Goal: Task Accomplishment & Management: Use online tool/utility

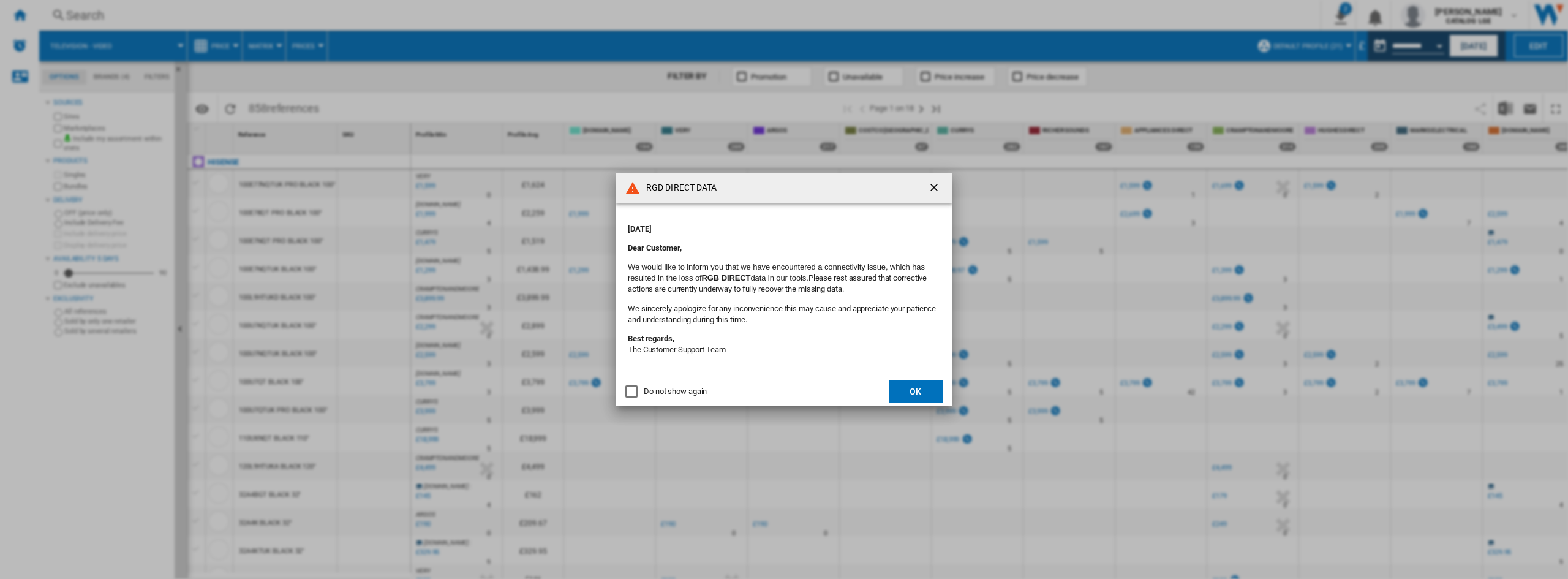
click at [939, 186] on ng-md-icon "getI18NText('BUTTONS.CLOSE_DIALOG')" at bounding box center [935, 188] width 15 height 15
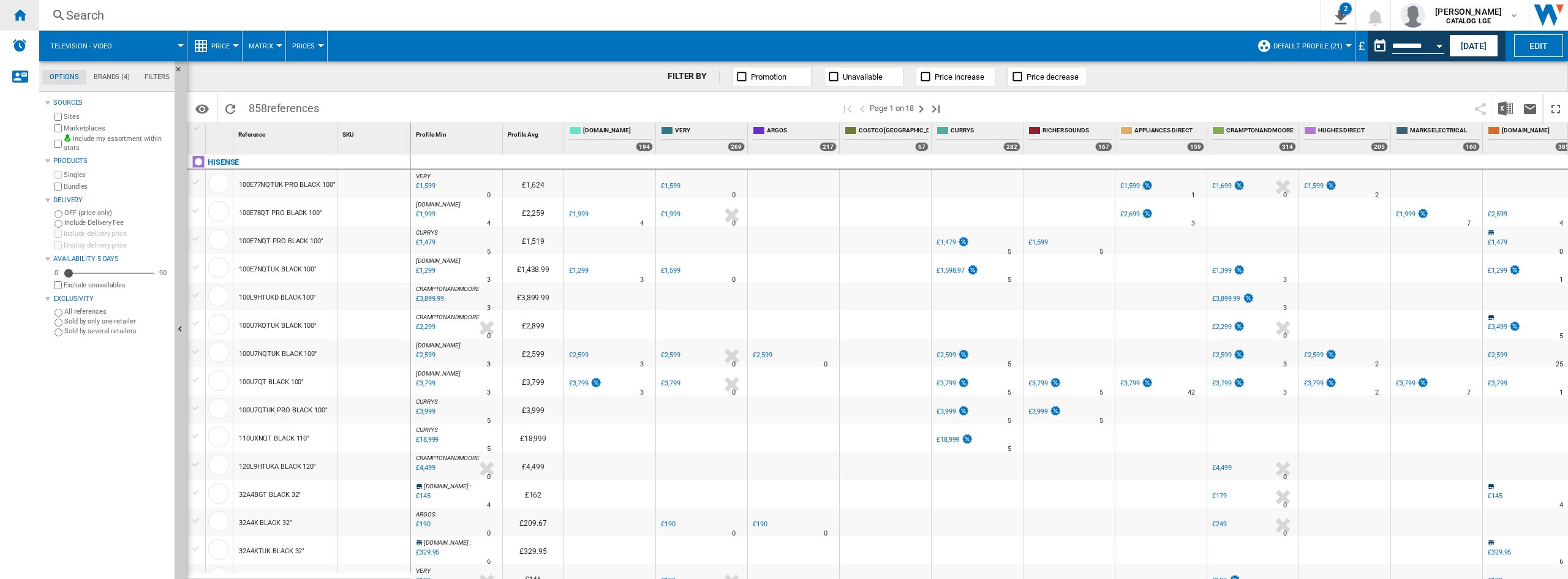
drag, startPoint x: 19, startPoint y: 19, endPoint x: 1558, endPoint y: 3, distance: 1539.1
click at [19, 19] on ng-md-icon "Home" at bounding box center [19, 14] width 15 height 15
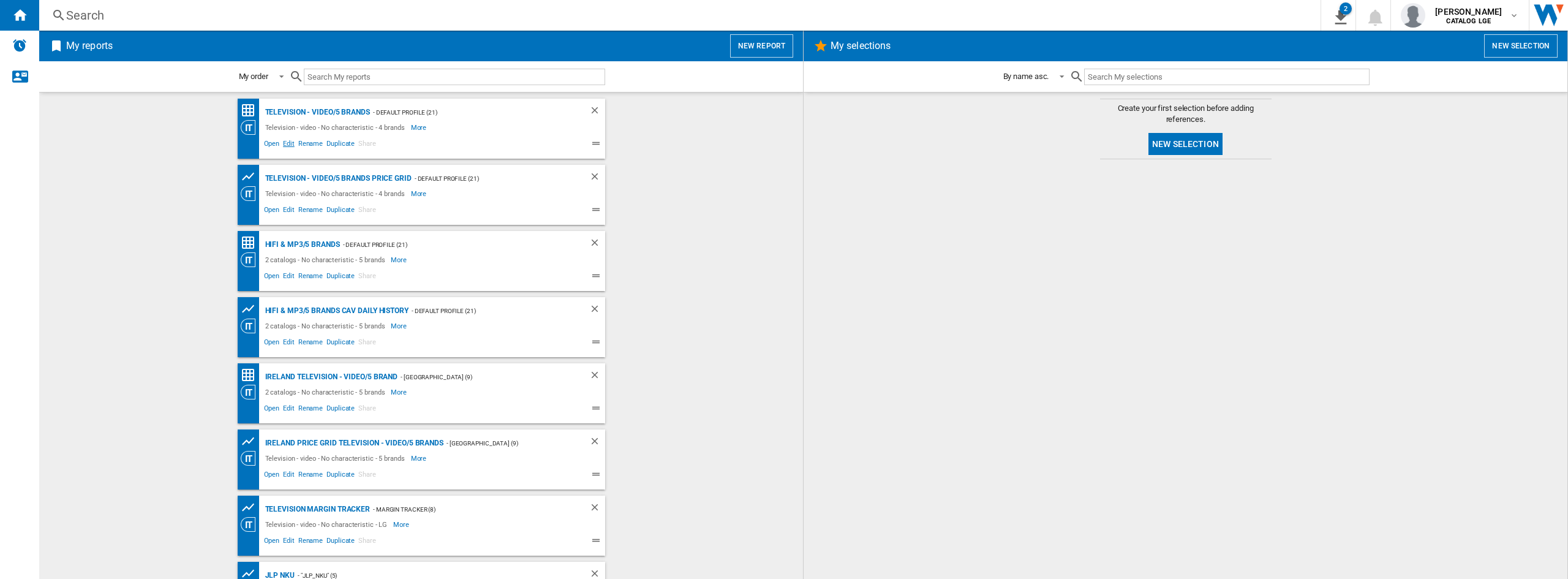
click at [282, 144] on span "Edit" at bounding box center [288, 145] width 15 height 15
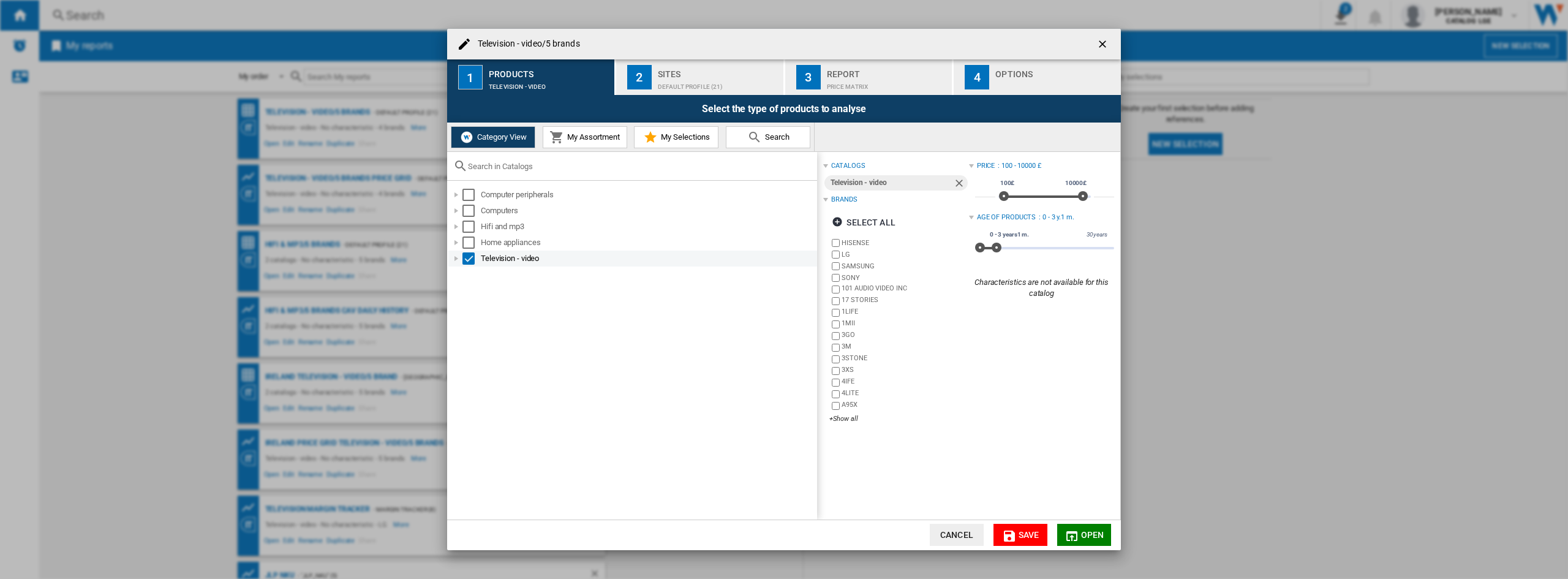
drag, startPoint x: 456, startPoint y: 260, endPoint x: 480, endPoint y: 264, distance: 24.3
click at [456, 260] on div "Television - ..." at bounding box center [456, 258] width 12 height 12
click at [729, 83] on div "Default profile (21)" at bounding box center [718, 83] width 121 height 13
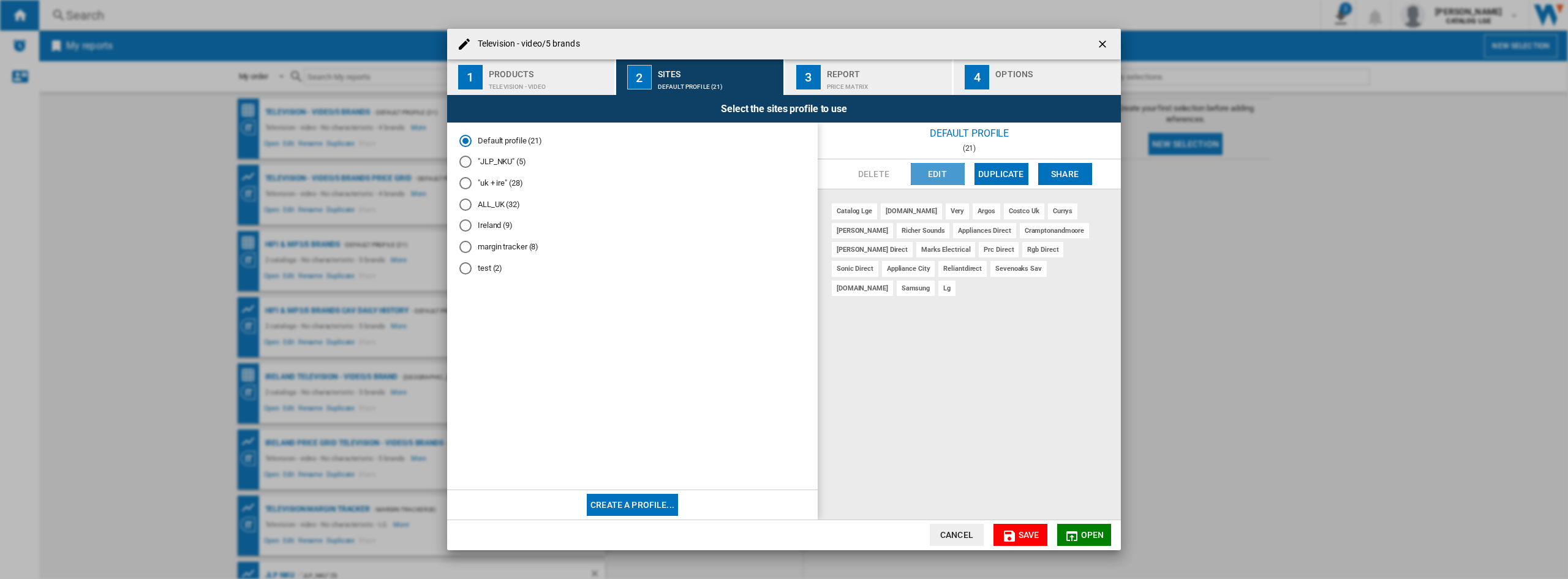
click at [925, 176] on button "Edit" at bounding box center [938, 173] width 54 height 22
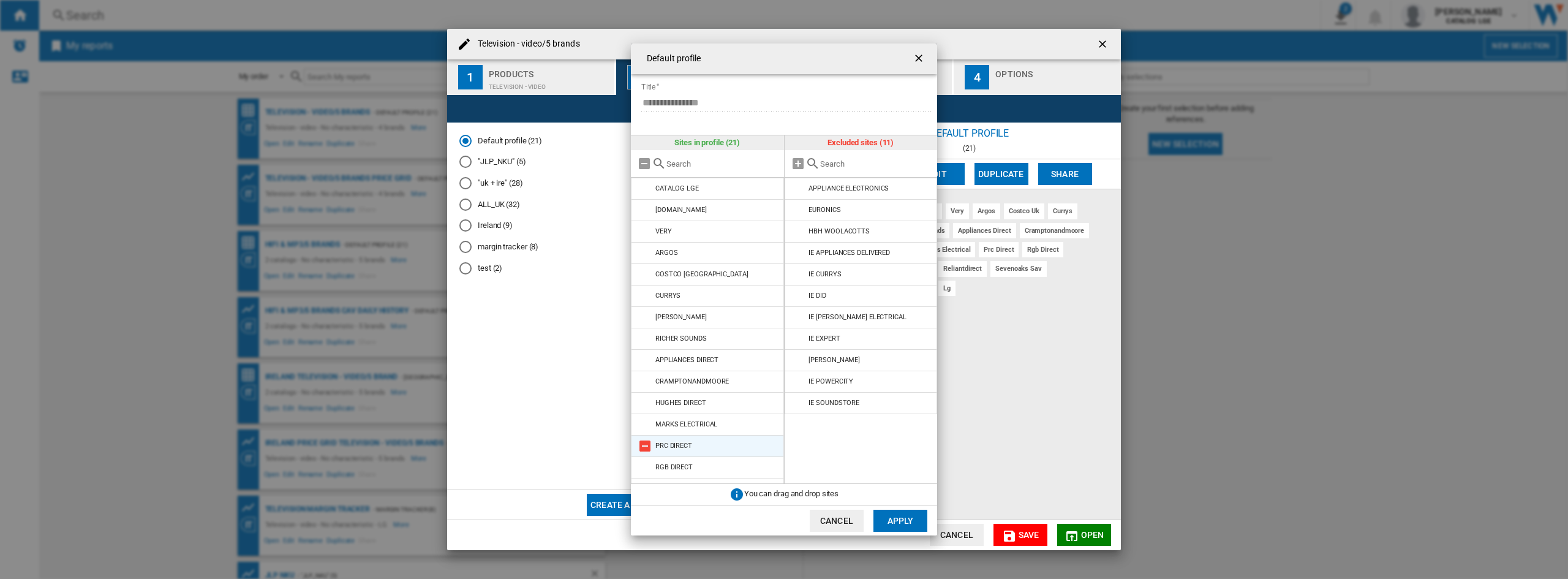
scroll to position [145, 0]
click at [925, 60] on ng-md-icon "getI18NText('BUTTONS.CLOSE_DIALOG')" at bounding box center [919, 59] width 15 height 15
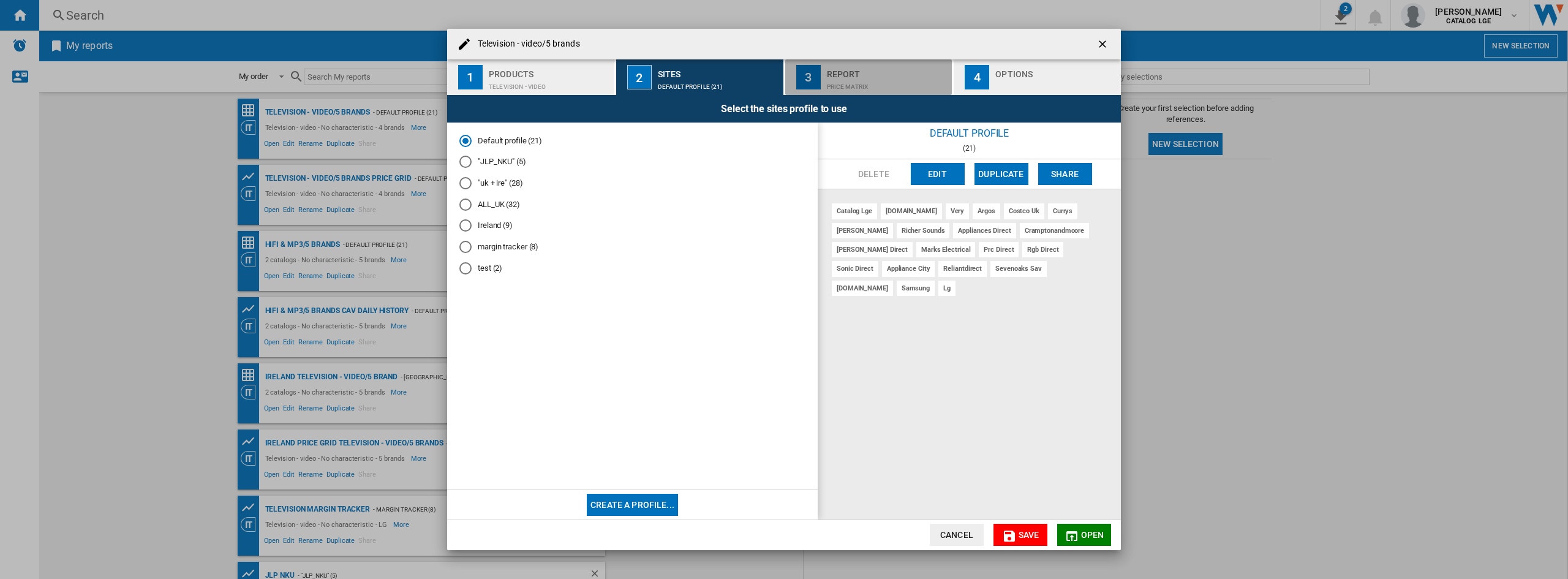
click at [875, 81] on div "Price Matrix" at bounding box center [887, 83] width 121 height 13
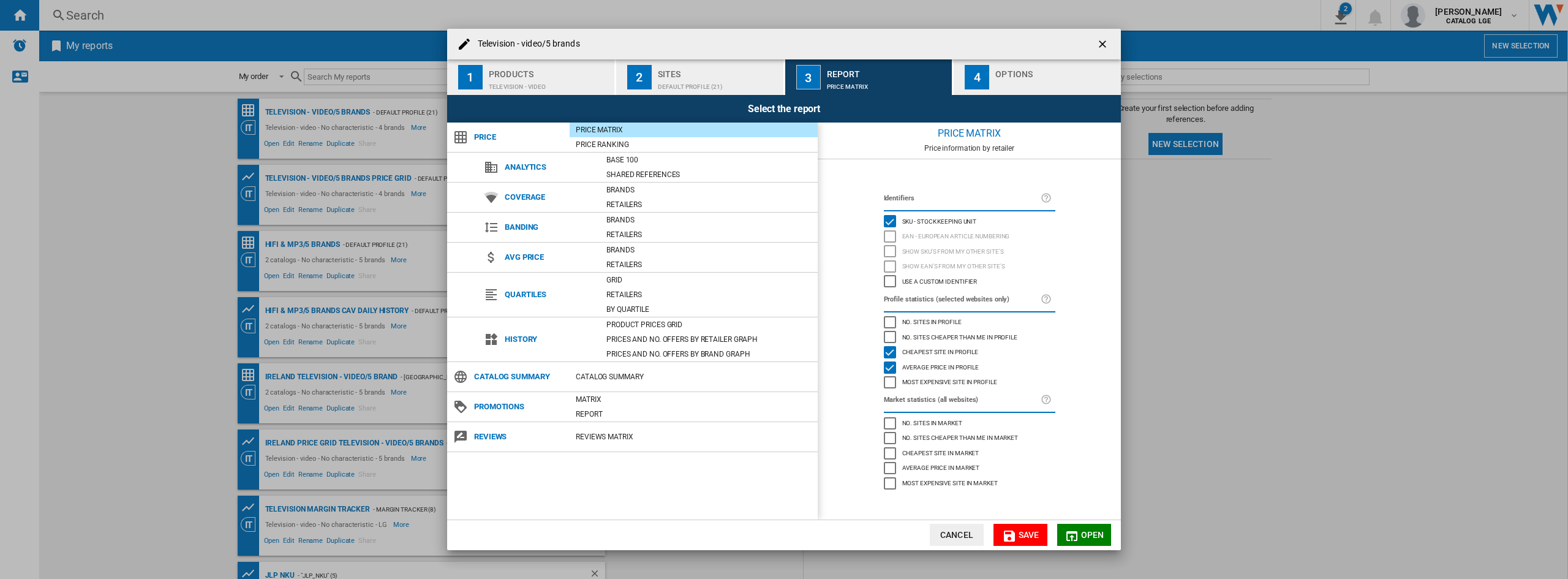
click at [1025, 84] on div "Television - ..." at bounding box center [1056, 83] width 121 height 13
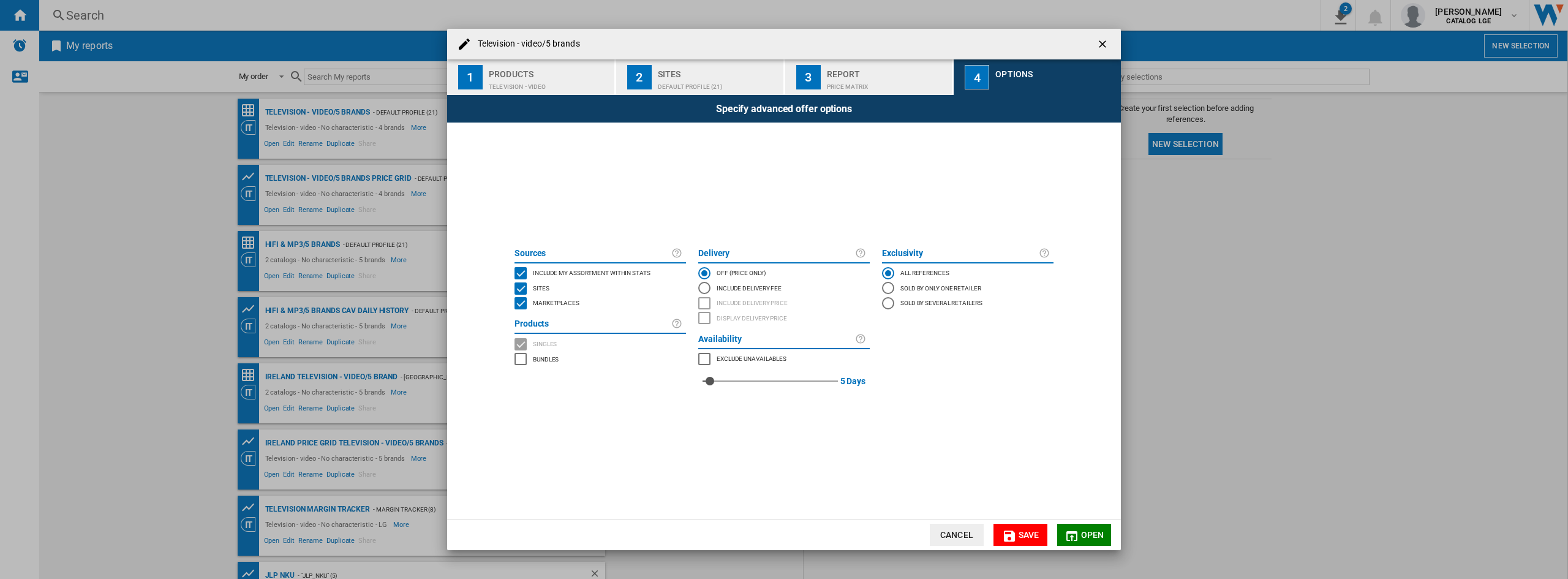
click at [1107, 45] on ng-md-icon "getI18NText('BUTTONS.CLOSE_DIALOG')" at bounding box center [1103, 45] width 15 height 15
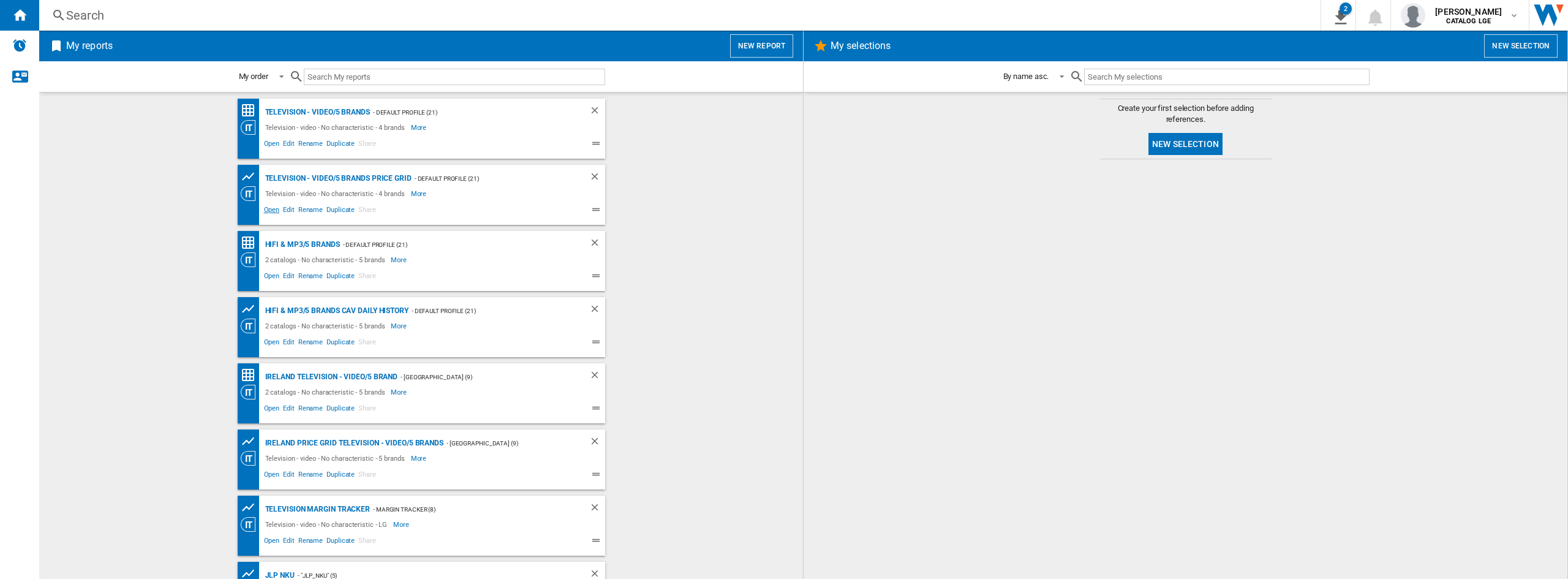
click at [267, 207] on span "Open" at bounding box center [271, 211] width 19 height 15
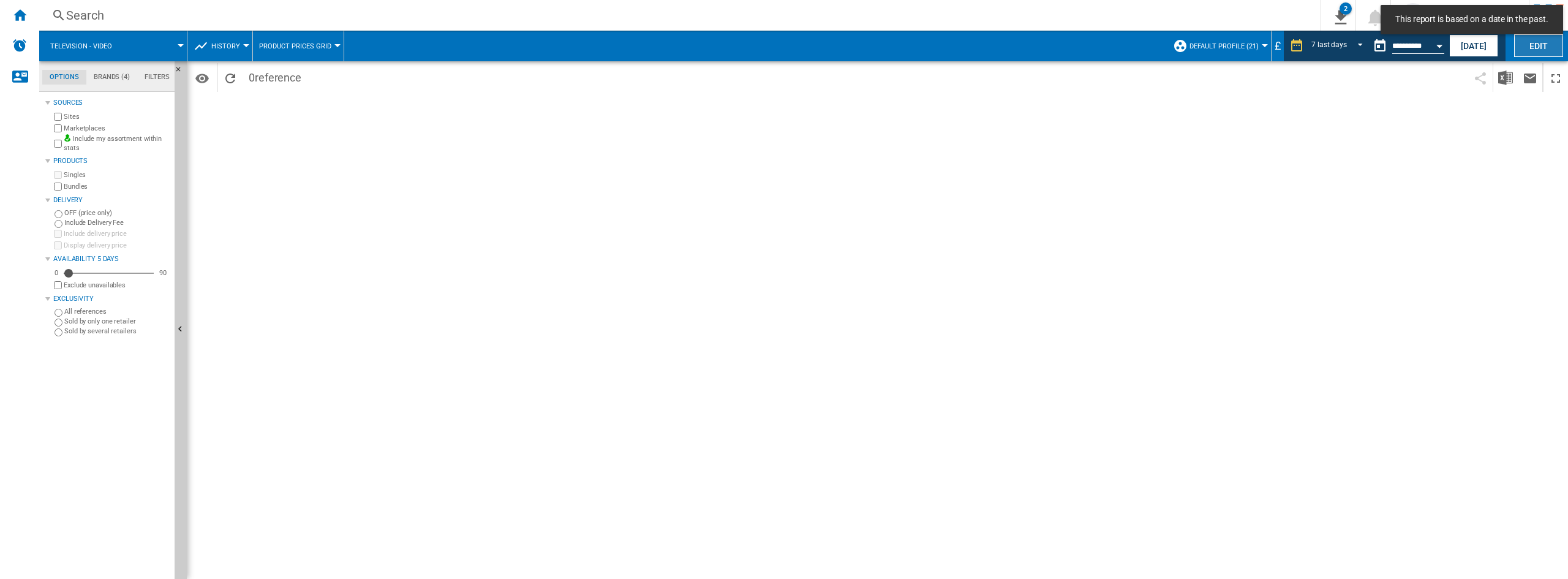
click at [1533, 44] on button "Edit" at bounding box center [1538, 46] width 49 height 23
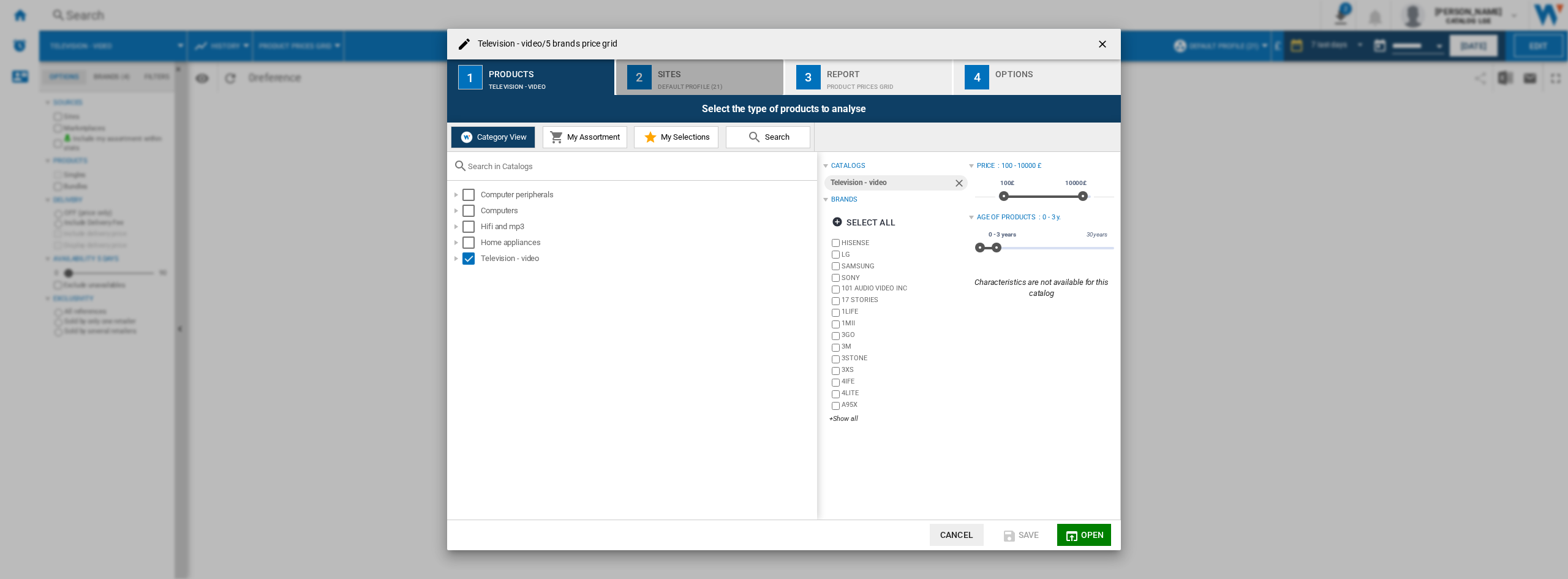
click at [714, 75] on div "Sites" at bounding box center [718, 70] width 121 height 13
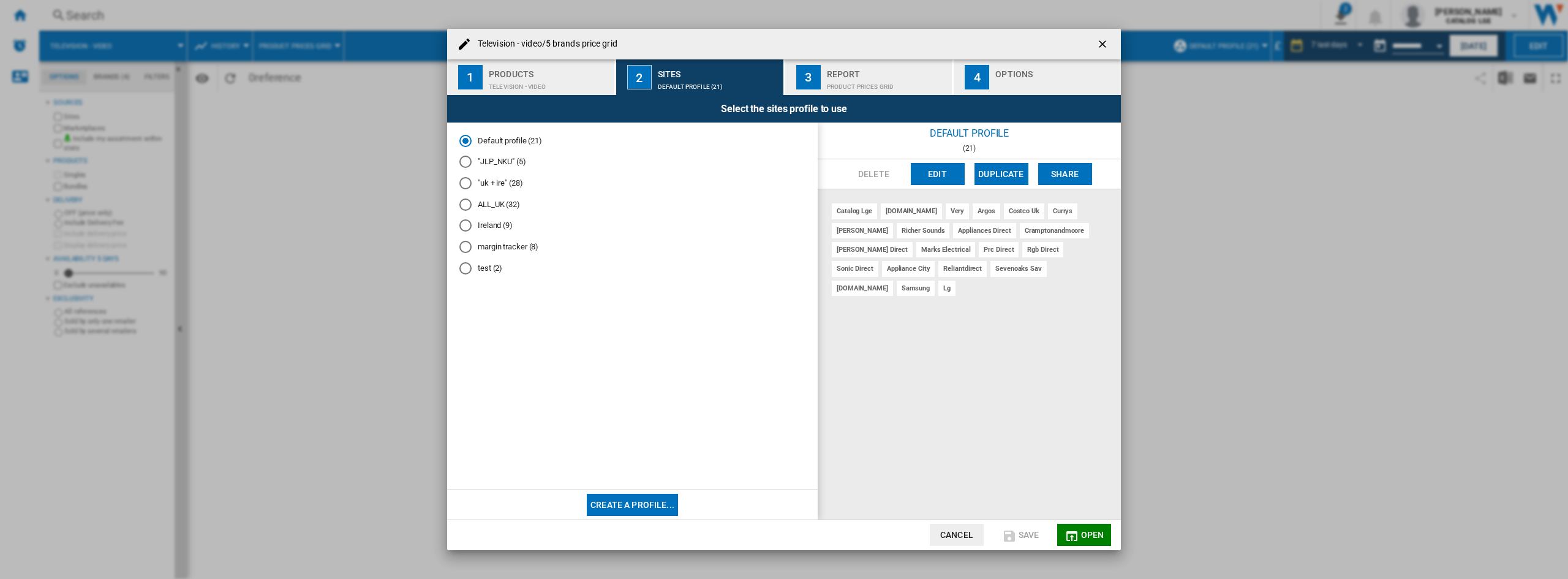
click at [861, 79] on div "Product prices grid" at bounding box center [887, 83] width 121 height 13
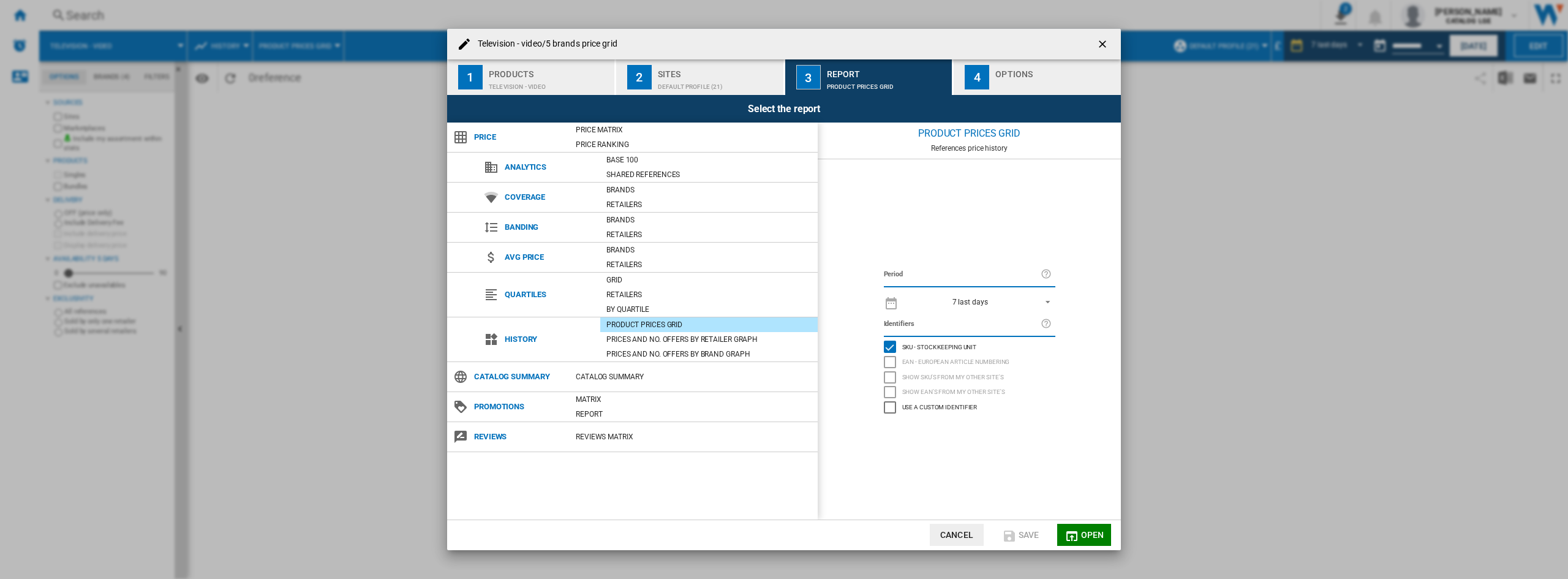
click at [1012, 72] on div "Options" at bounding box center [1056, 70] width 121 height 13
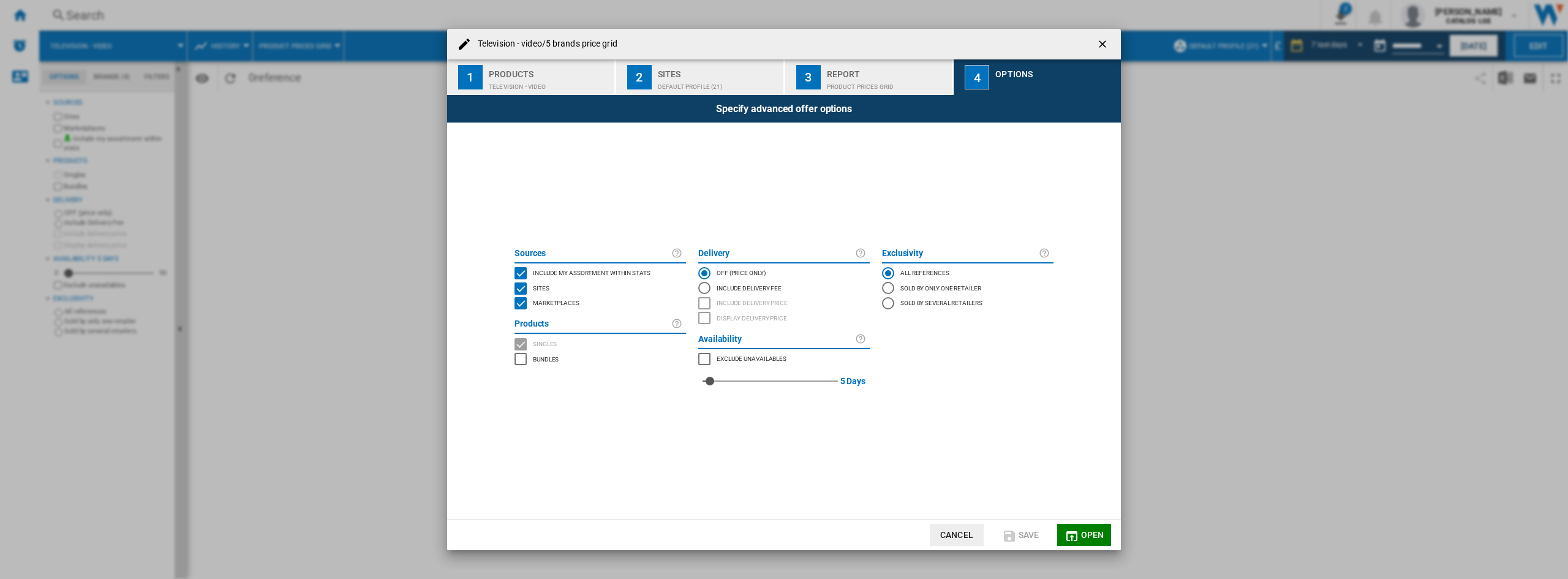
click at [1100, 43] on ng-md-icon "getI18NText('BUTTONS.CLOSE_DIALOG')" at bounding box center [1103, 45] width 15 height 15
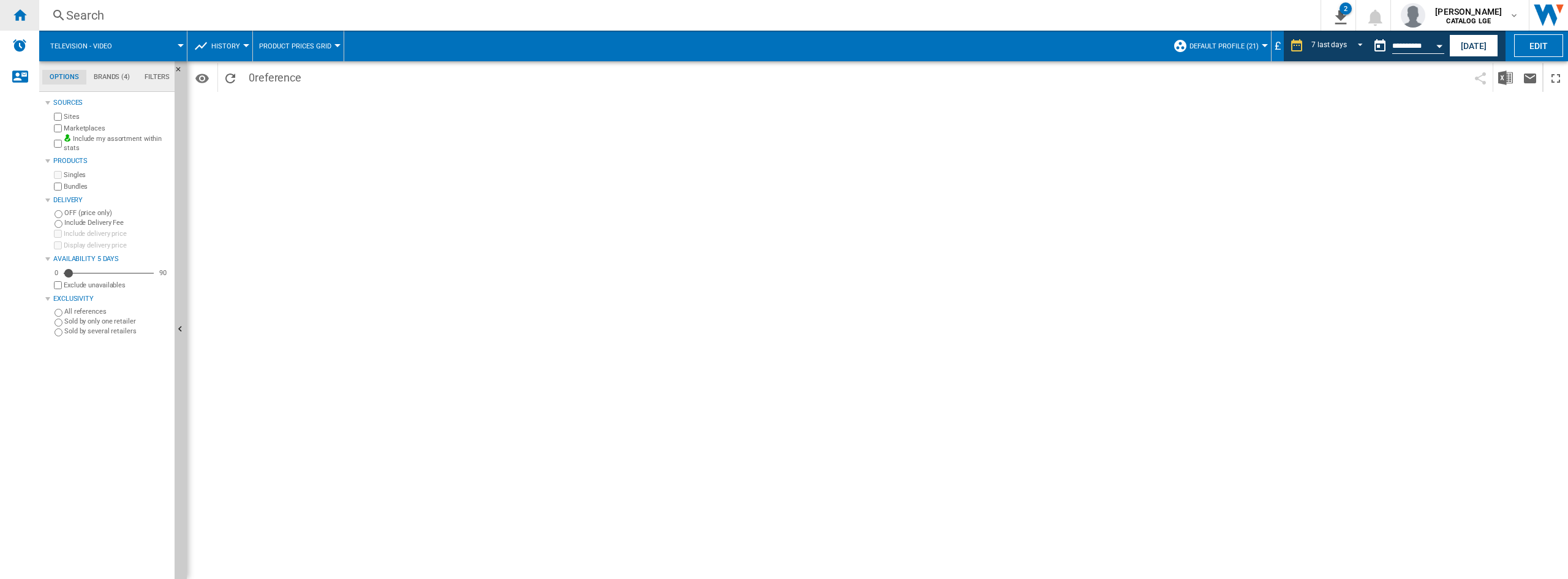
click at [17, 15] on ng-md-icon "Home" at bounding box center [19, 14] width 15 height 15
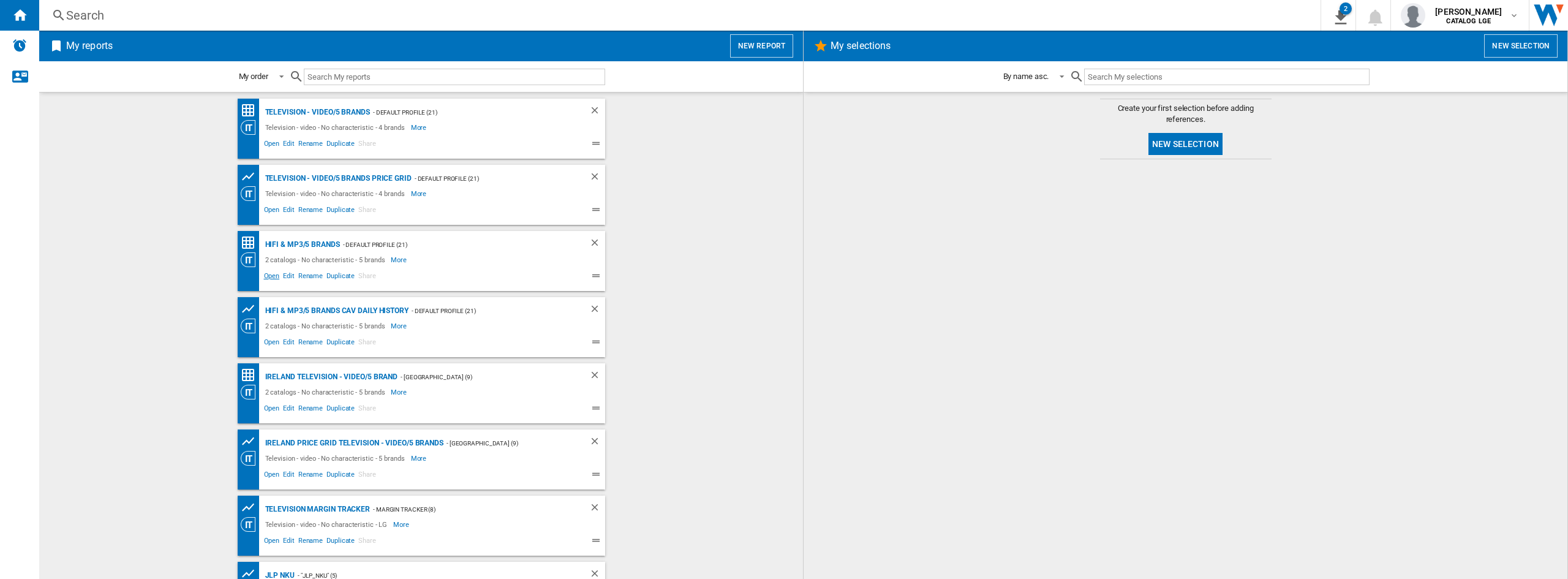
click at [264, 282] on span "Open" at bounding box center [271, 277] width 19 height 15
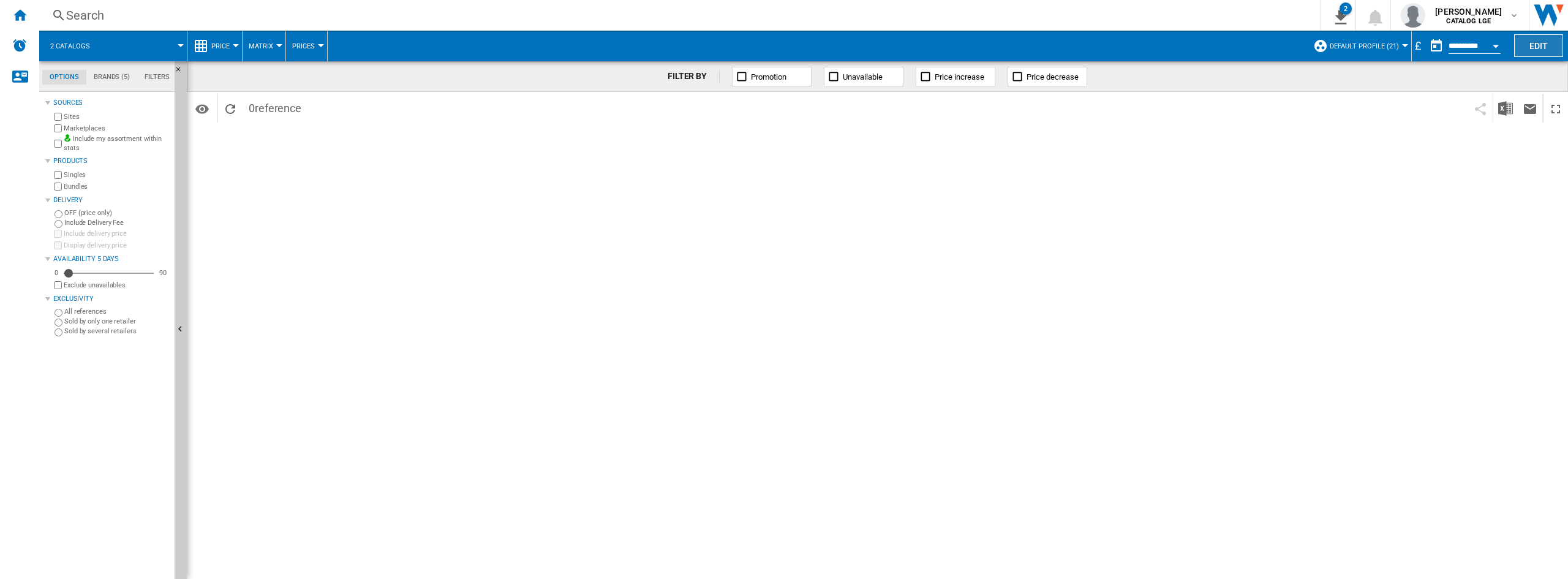
click at [1528, 46] on button "Edit" at bounding box center [1538, 46] width 49 height 23
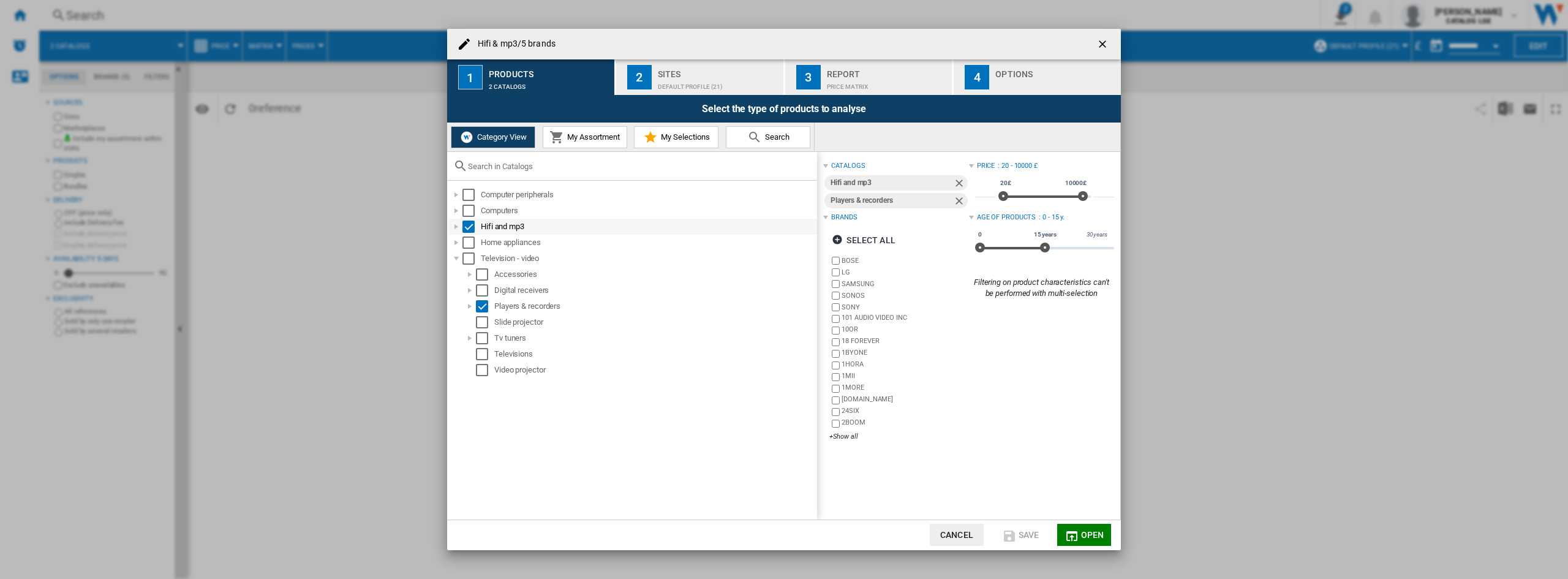
click at [451, 229] on div "Hifi & ..." at bounding box center [456, 227] width 12 height 12
click at [474, 358] on div "Hifi & ..." at bounding box center [470, 354] width 12 height 12
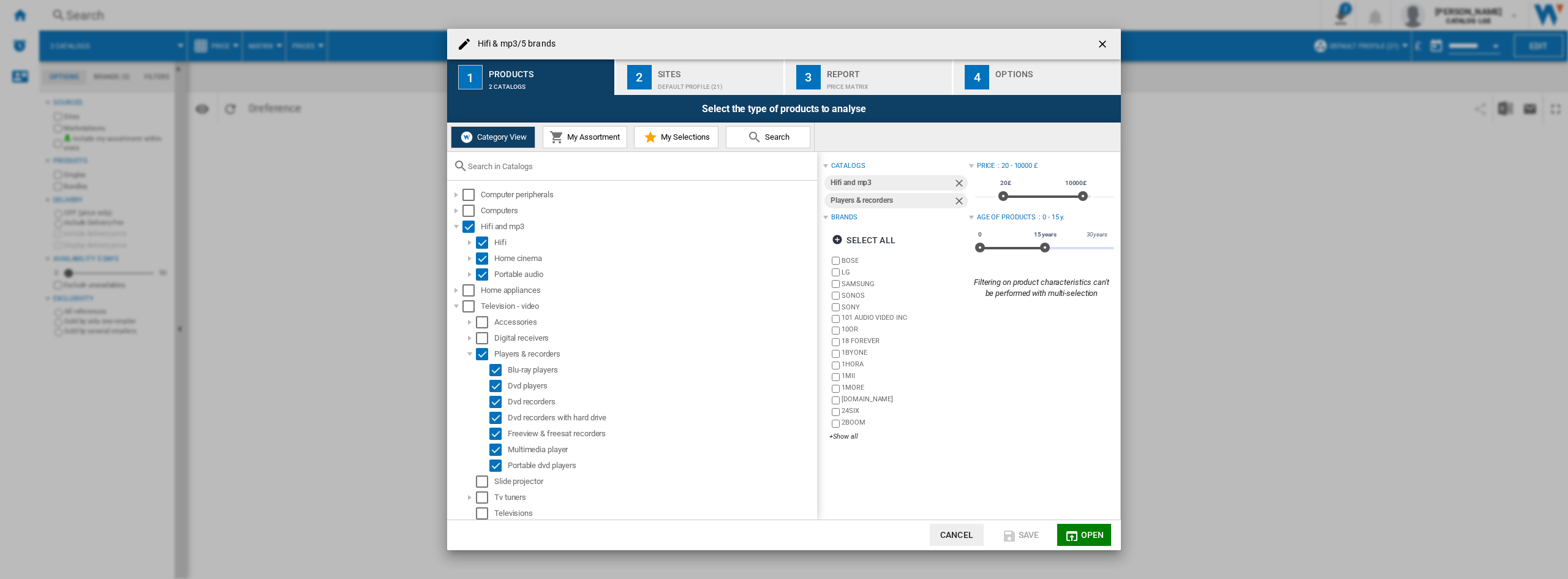
click at [677, 81] on div "Default profile (21)" at bounding box center [718, 83] width 121 height 13
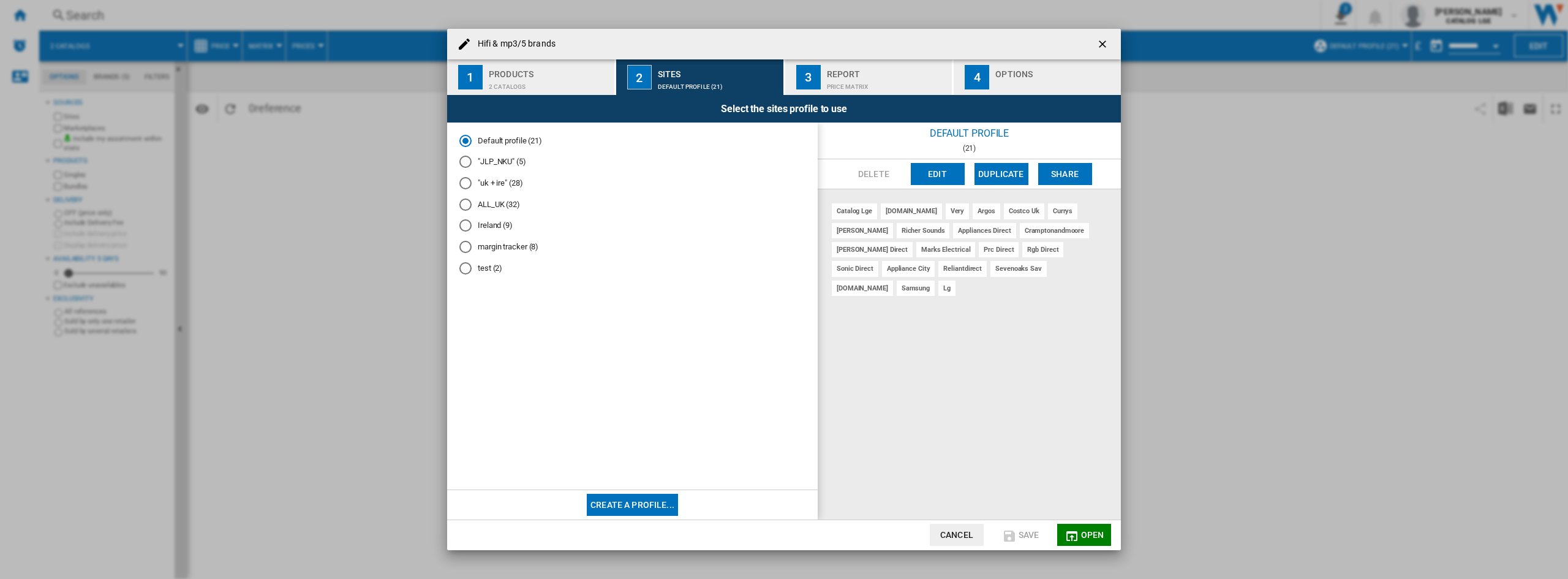
click at [863, 83] on div "Price Matrix" at bounding box center [887, 83] width 121 height 13
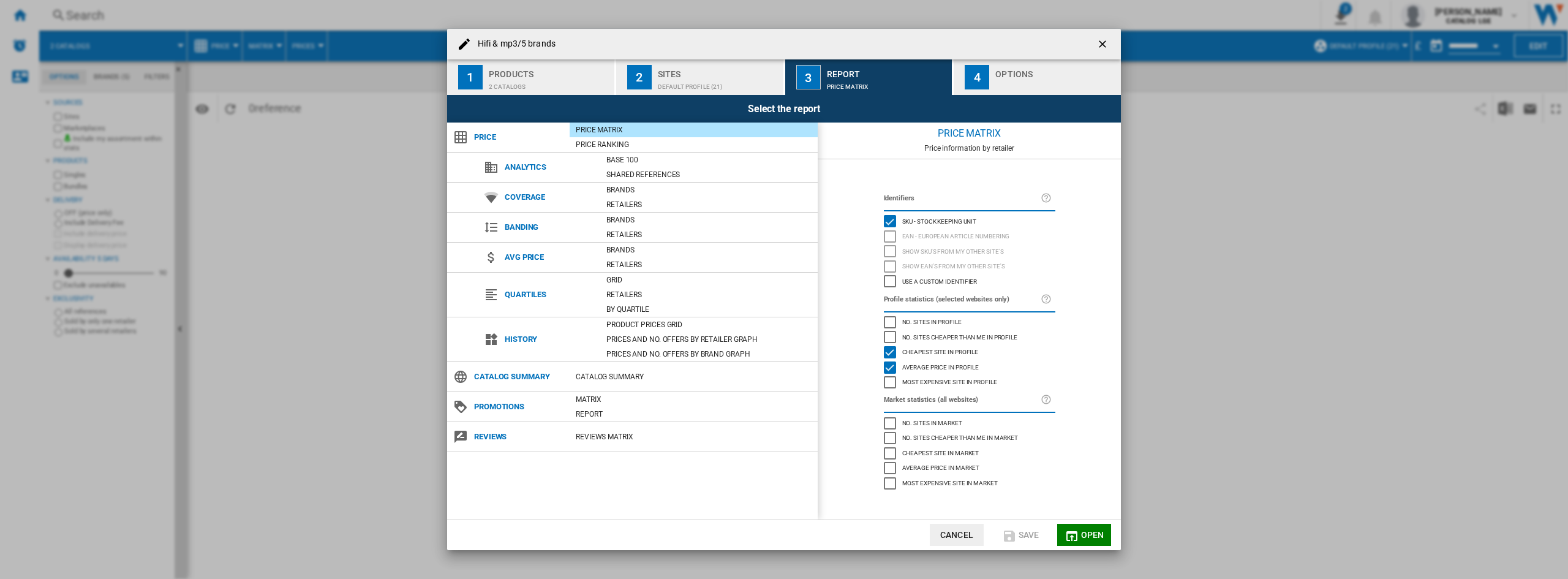
click at [1000, 79] on div "Hifi & ..." at bounding box center [1056, 83] width 121 height 13
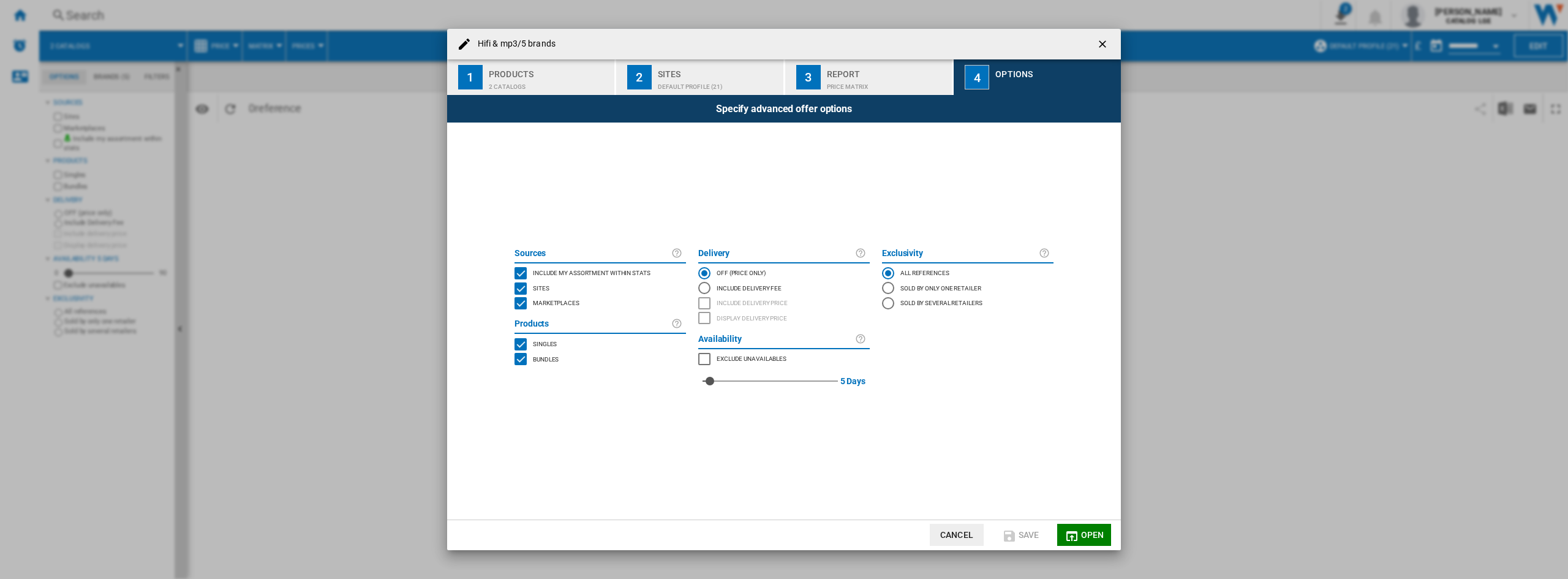
click at [1102, 43] on ng-md-icon "getI18NText('BUTTONS.CLOSE_DIALOG')" at bounding box center [1103, 45] width 15 height 15
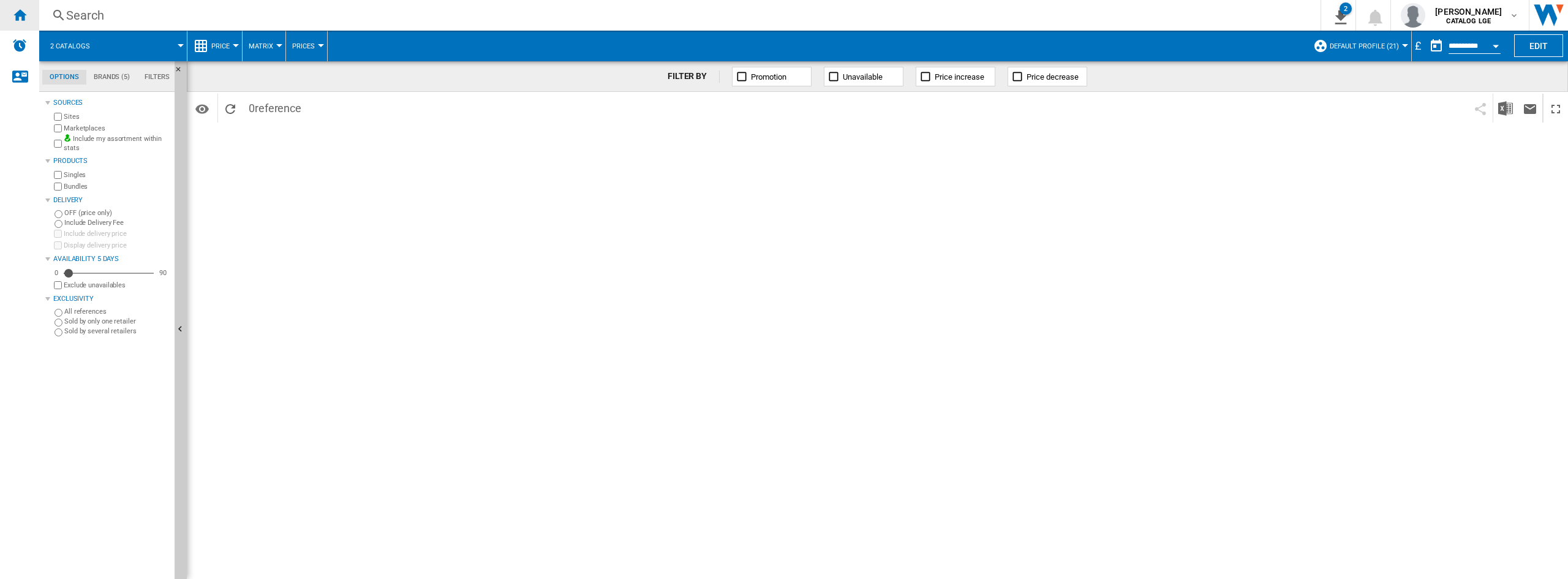
click at [11, 9] on div "Home" at bounding box center [19, 15] width 39 height 31
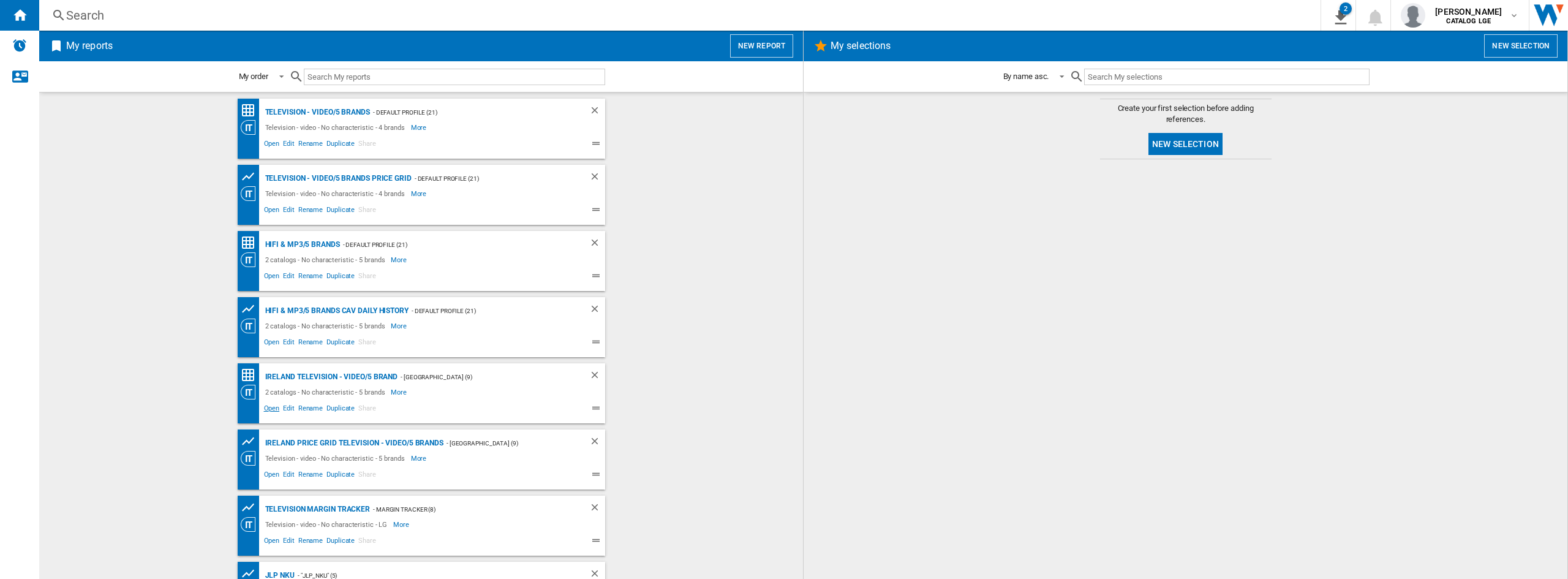
click at [264, 411] on span "Open" at bounding box center [271, 410] width 19 height 15
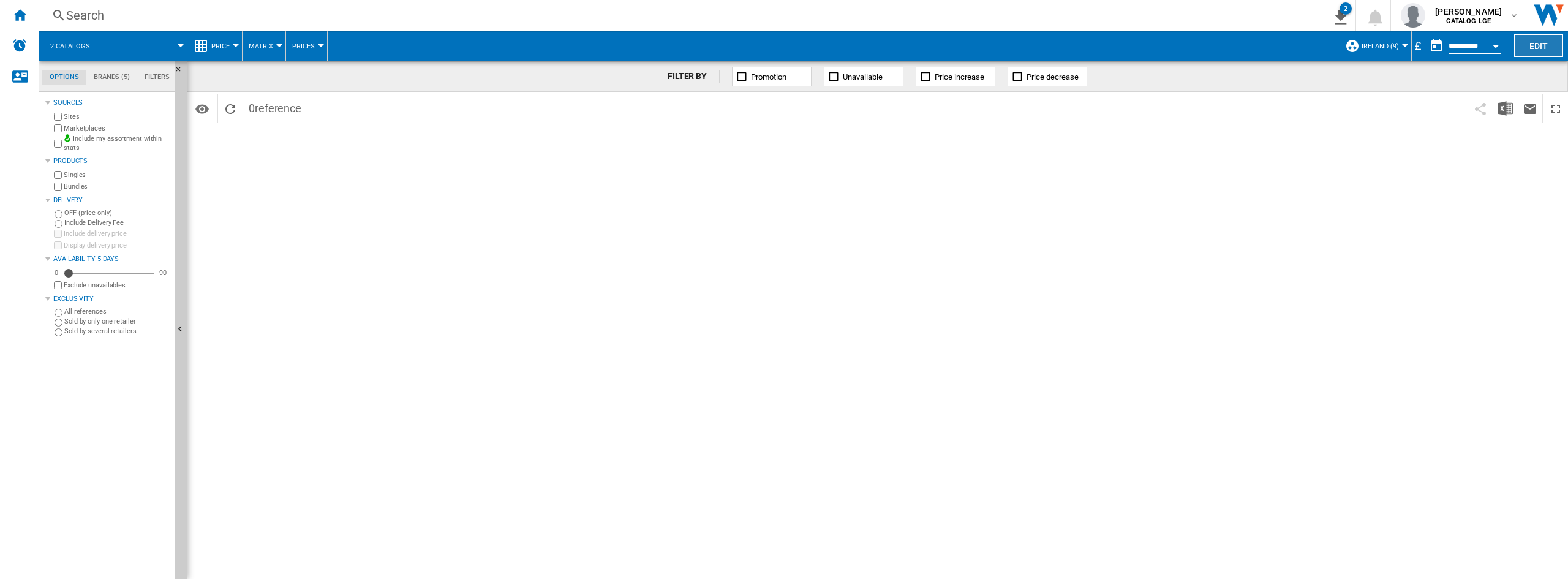
click at [1536, 42] on button "Edit" at bounding box center [1538, 46] width 49 height 23
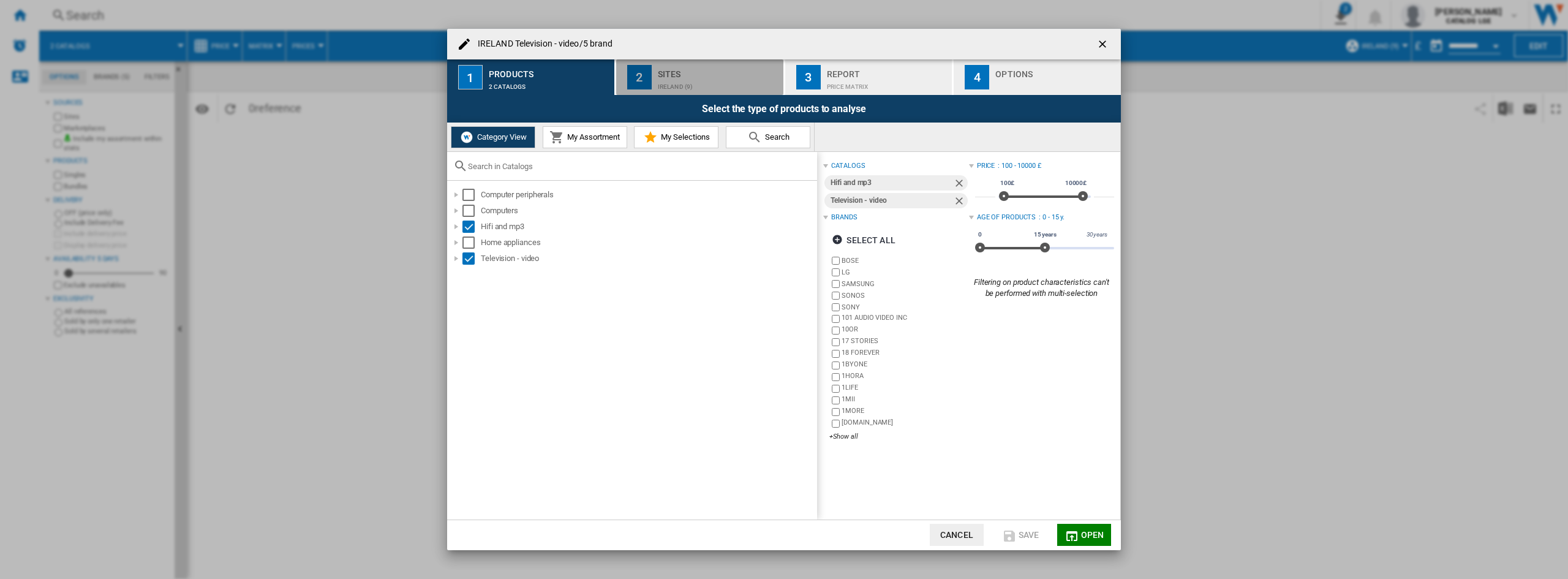
click at [661, 79] on div "Ireland (9)" at bounding box center [718, 83] width 121 height 13
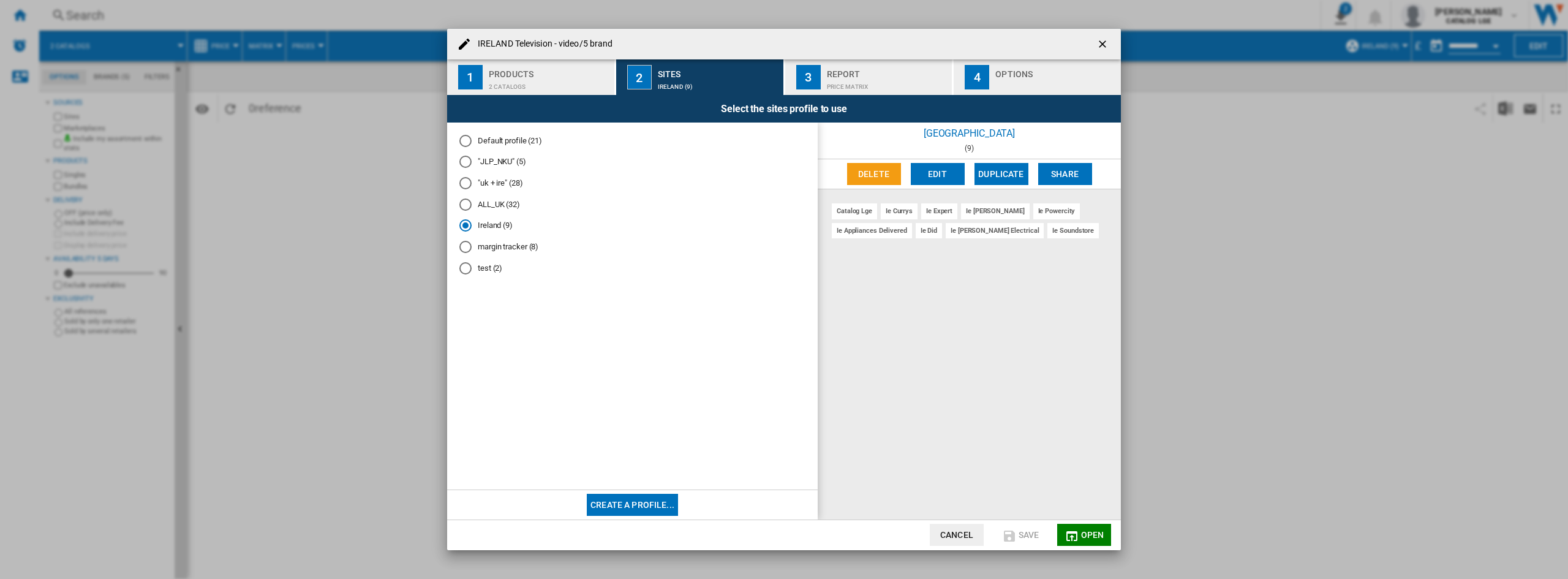
click at [946, 180] on button "Edit" at bounding box center [938, 173] width 54 height 22
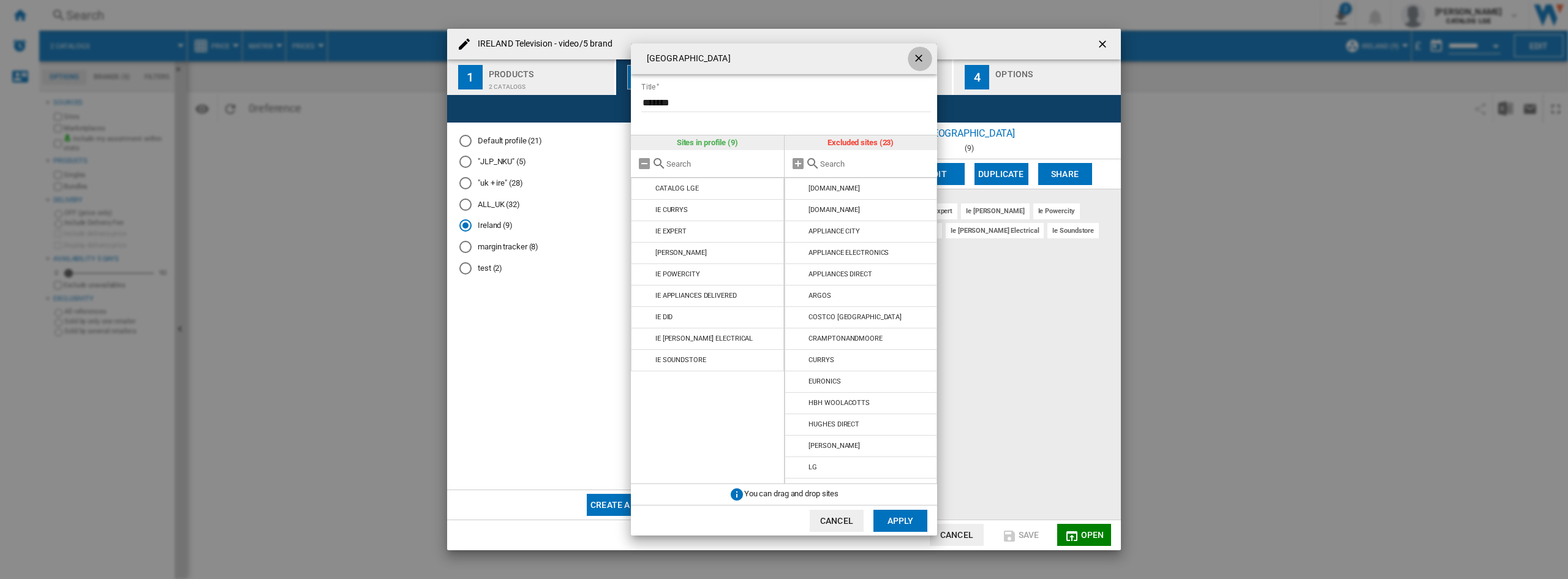
click at [931, 58] on button "Ireland Title ..." at bounding box center [920, 59] width 25 height 25
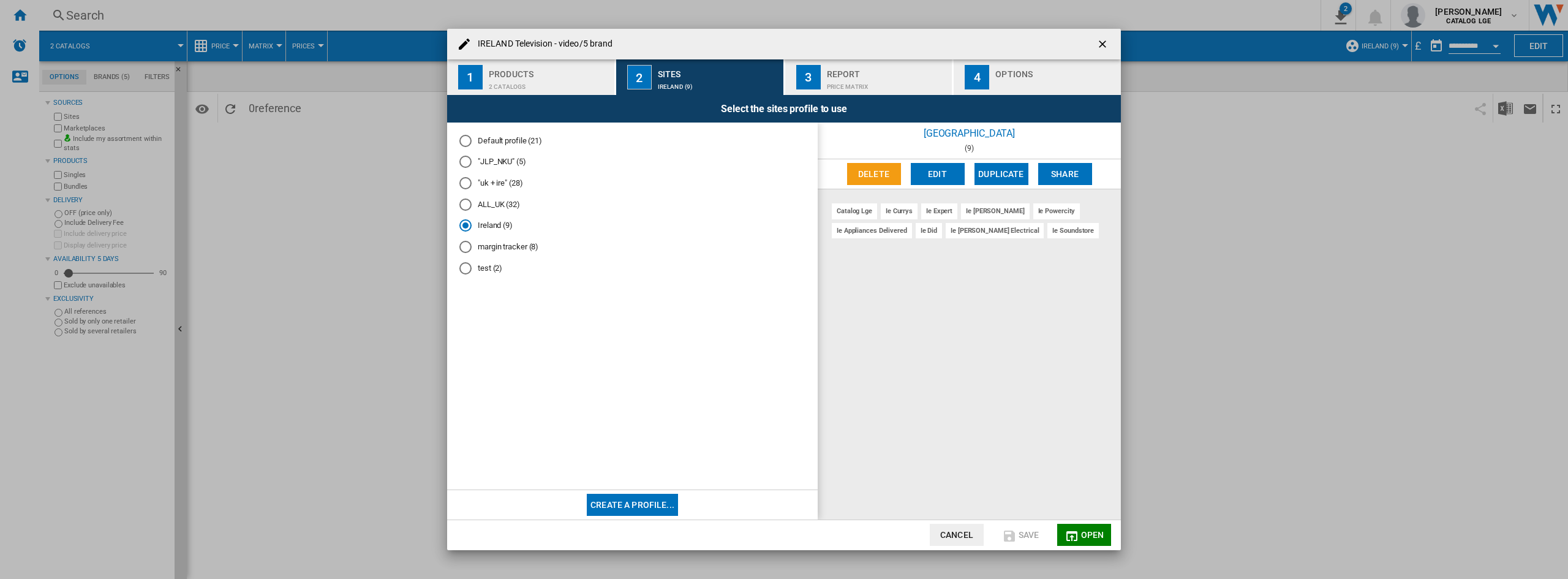
click at [882, 72] on div "Report" at bounding box center [887, 70] width 121 height 13
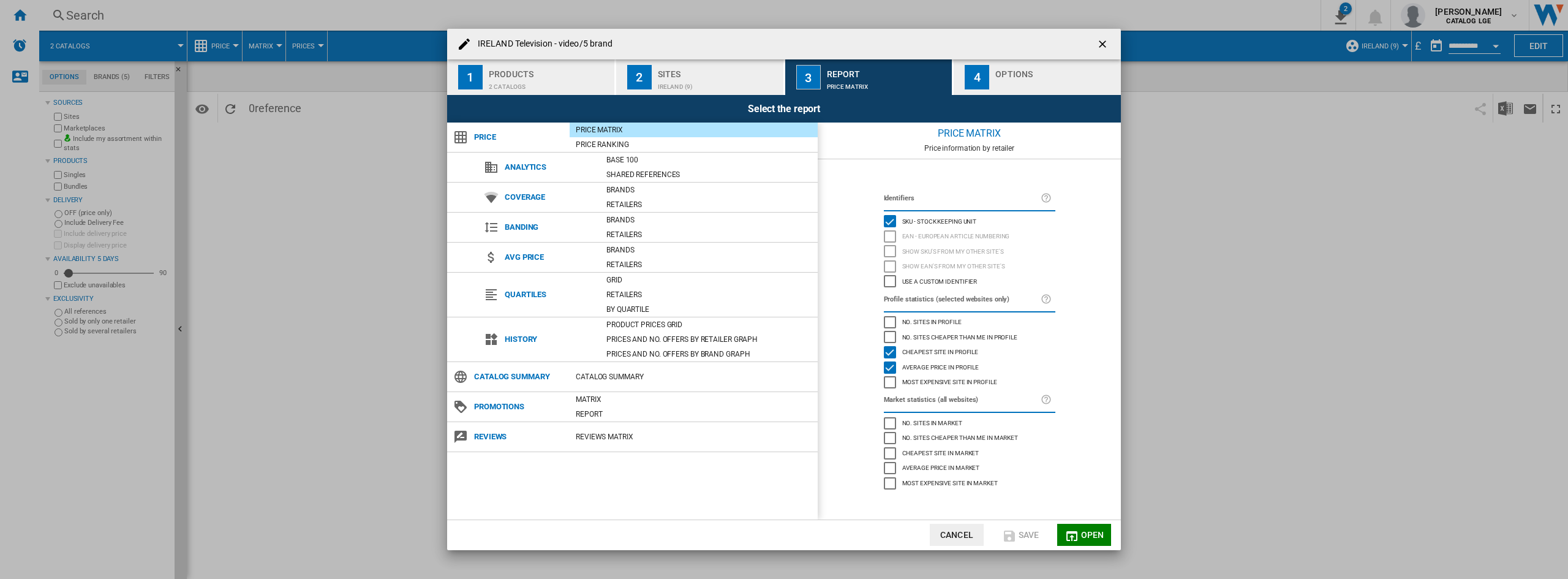
click at [877, 82] on div "Price Matrix" at bounding box center [887, 83] width 121 height 13
click at [1056, 77] on div "IRELAND Television ..." at bounding box center [1056, 83] width 121 height 13
